Goal: Check status: Check status

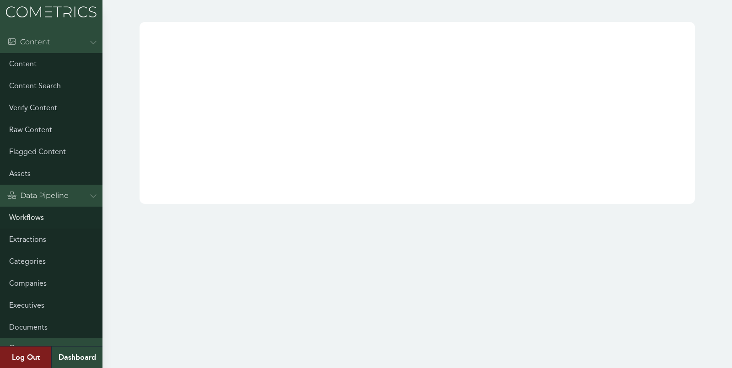
click at [26, 212] on link "Workflows" at bounding box center [51, 218] width 103 height 22
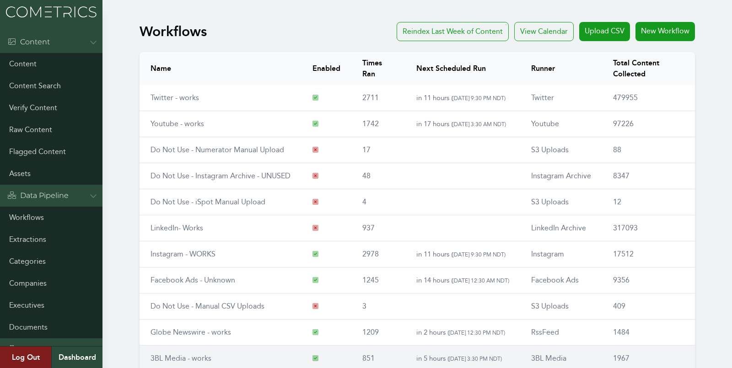
scroll to position [104, 0]
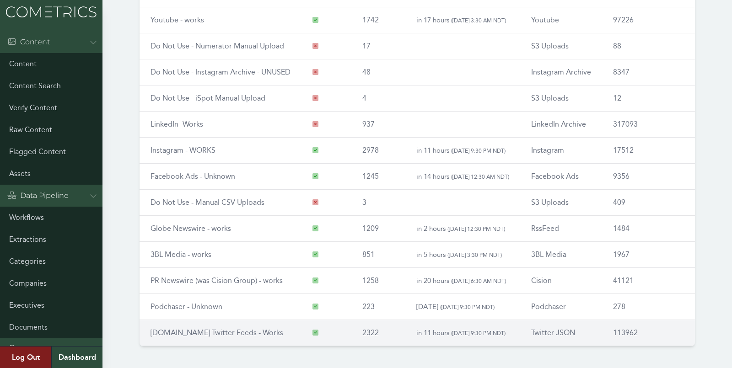
click at [167, 332] on link "RSS.app Twitter Feeds - Works" at bounding box center [217, 333] width 133 height 9
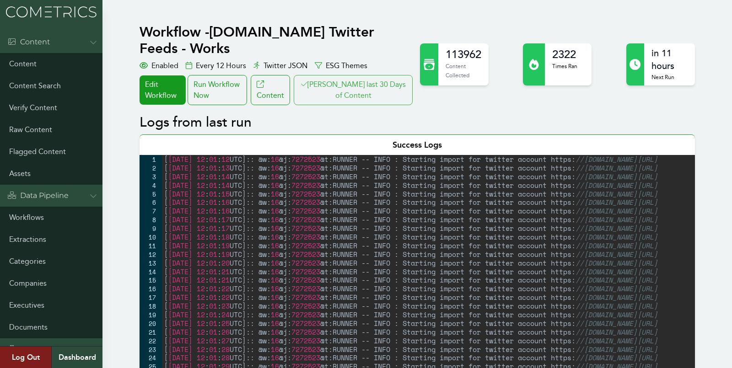
click at [348, 75] on button "Clair last 30 Days of Content" at bounding box center [353, 90] width 119 height 30
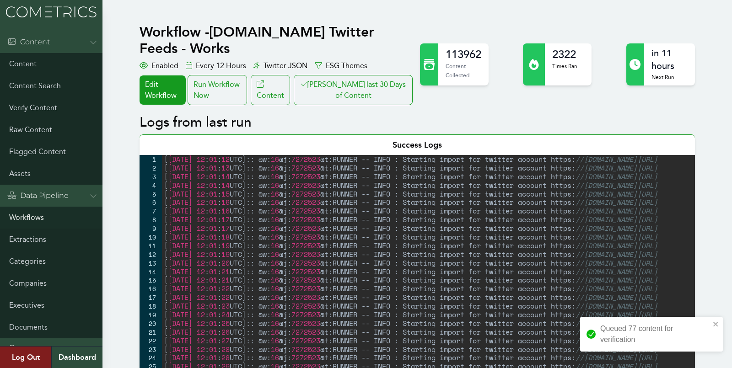
click at [28, 212] on link "Workflows" at bounding box center [51, 218] width 103 height 22
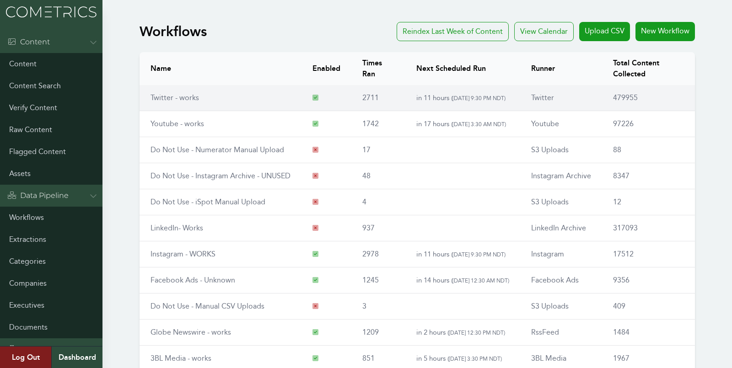
click at [170, 97] on link "Twitter - works" at bounding box center [175, 97] width 49 height 9
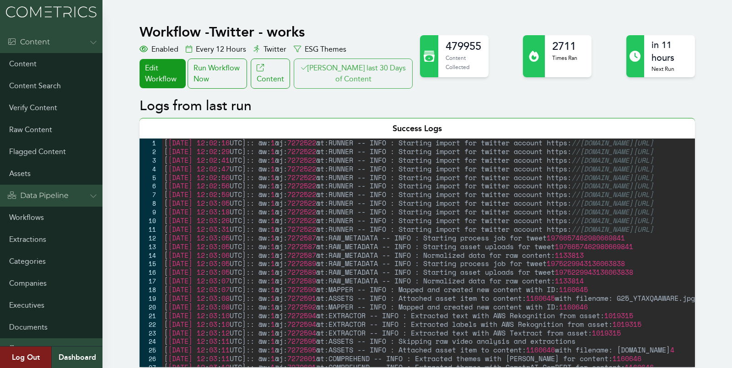
click at [387, 78] on button "[PERSON_NAME] last 30 Days of Content" at bounding box center [353, 74] width 119 height 30
